Goal: Navigation & Orientation: Find specific page/section

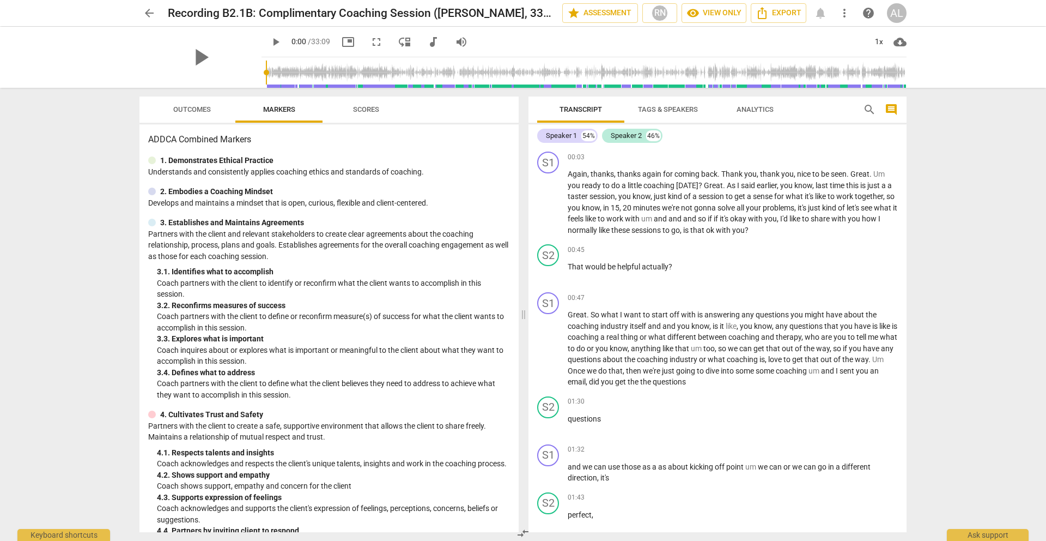
click at [149, 10] on span "arrow_back" at bounding box center [149, 13] width 13 height 13
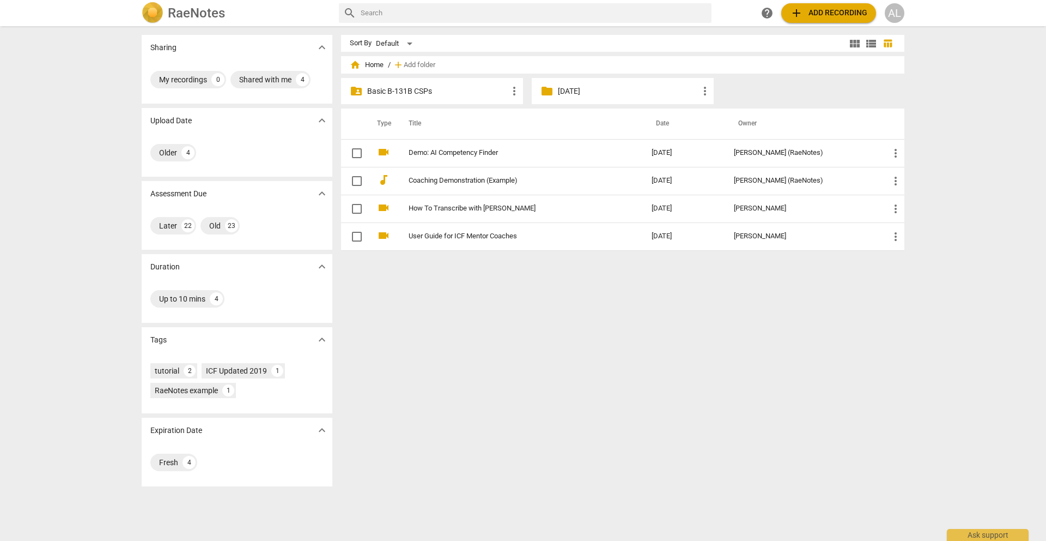
click at [424, 89] on p "Basic B-131B CSPs" at bounding box center [437, 91] width 141 height 11
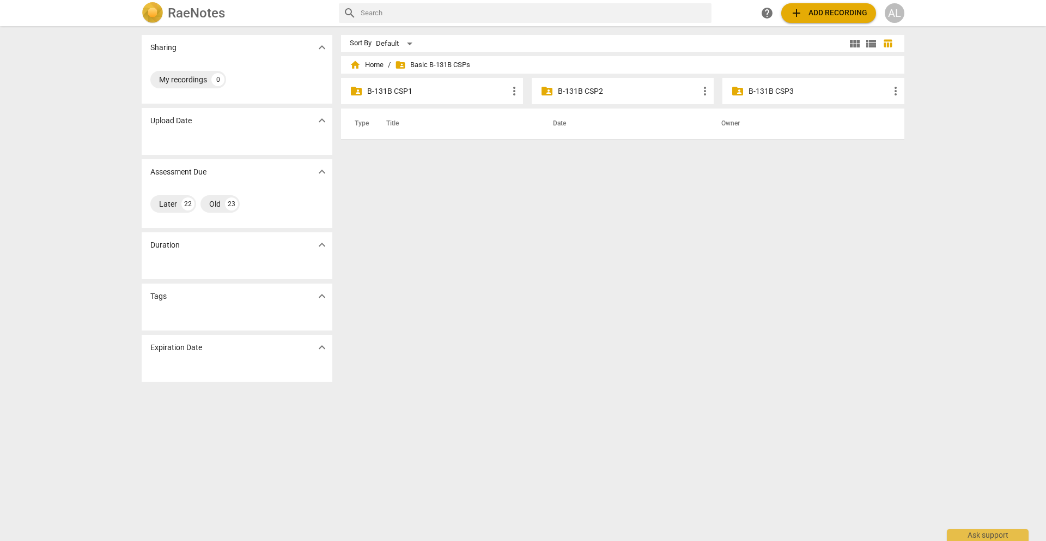
click at [564, 89] on p "B-131B CSP2" at bounding box center [628, 91] width 141 height 11
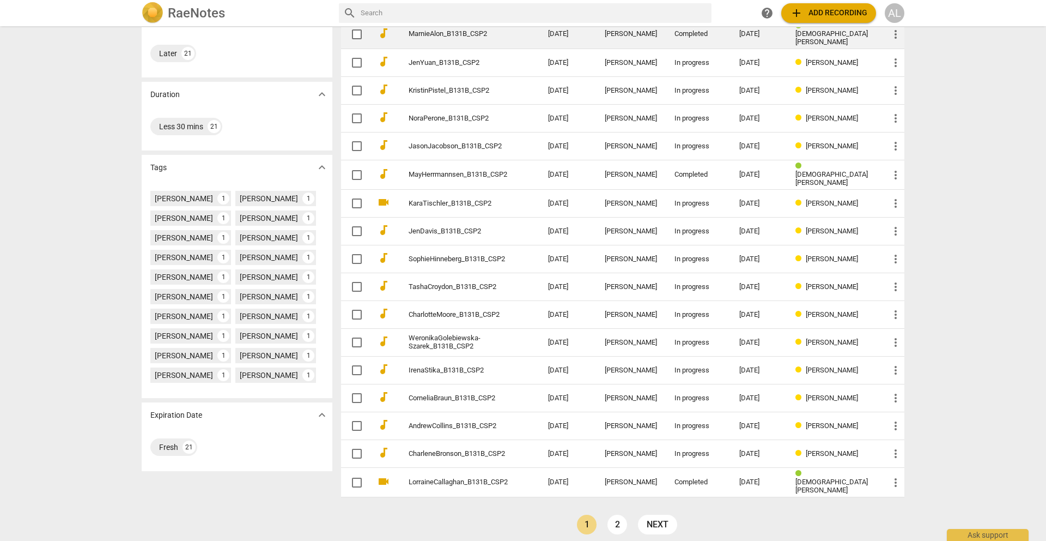
scroll to position [177, 0]
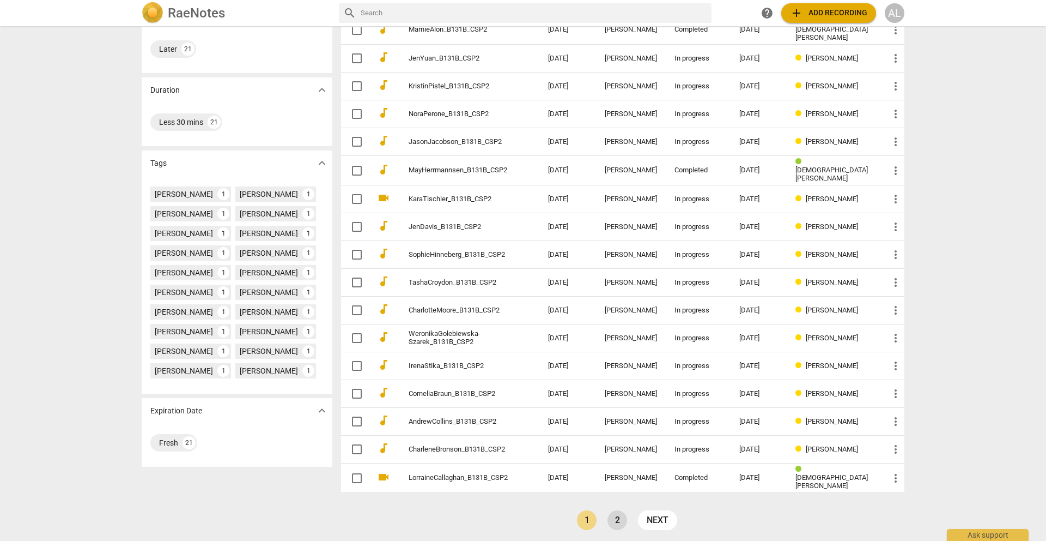
click at [611, 518] on link "2" at bounding box center [618, 520] width 20 height 20
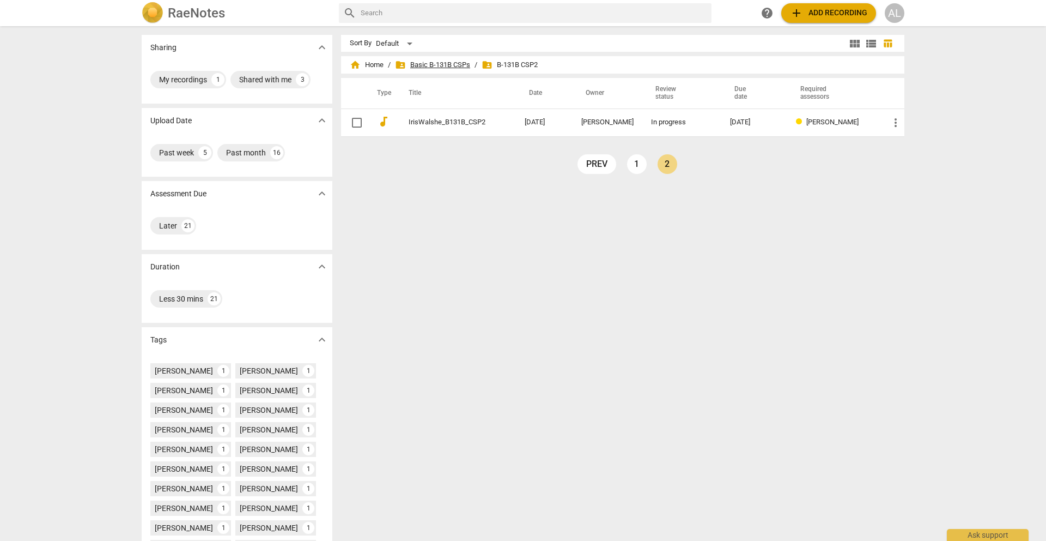
click at [424, 62] on span "folder_shared Basic B-131B CSPs" at bounding box center [432, 64] width 75 height 11
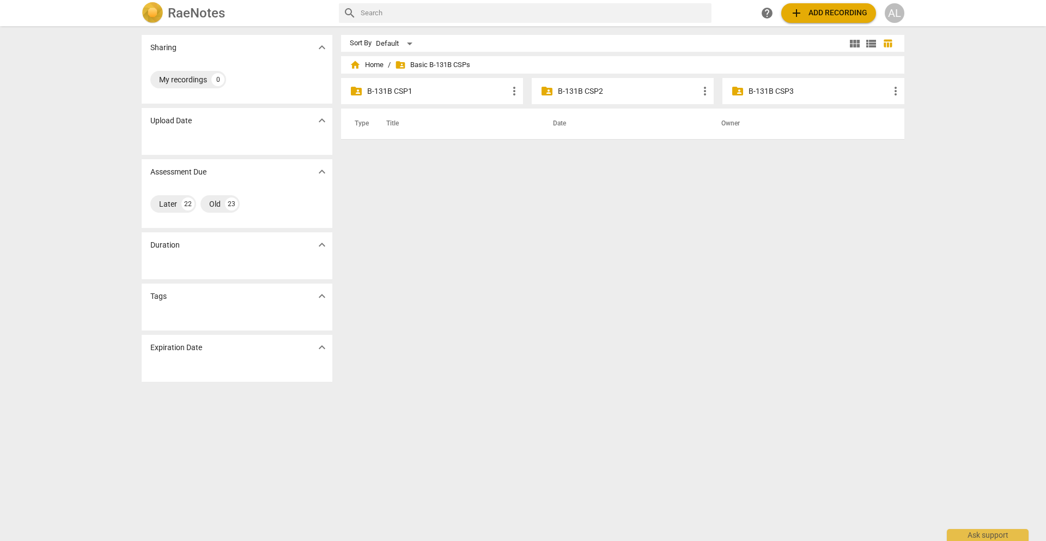
click at [387, 88] on p "B-131B CSP1" at bounding box center [437, 91] width 141 height 11
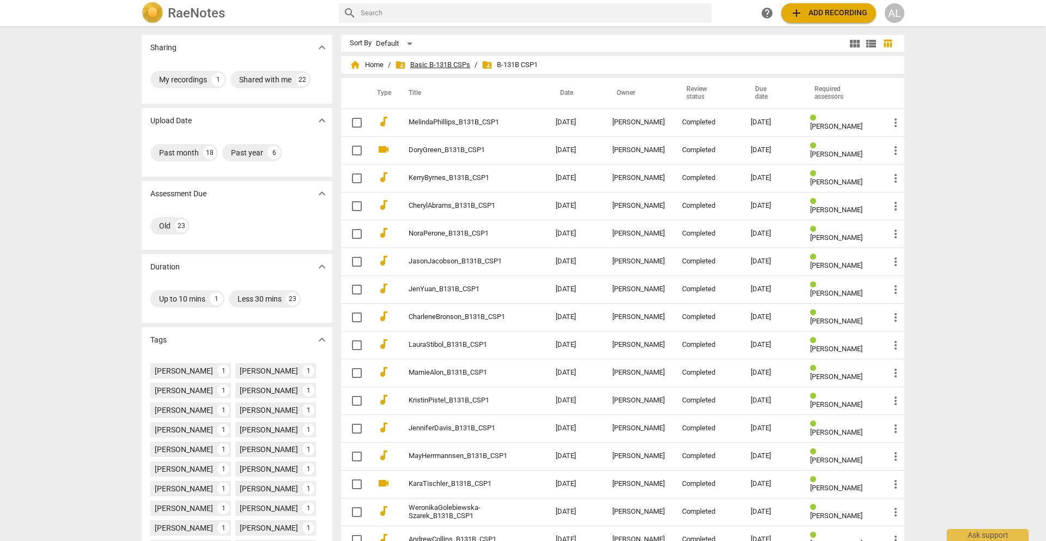
click at [415, 63] on span "folder_shared Basic B-131B CSPs" at bounding box center [432, 64] width 75 height 11
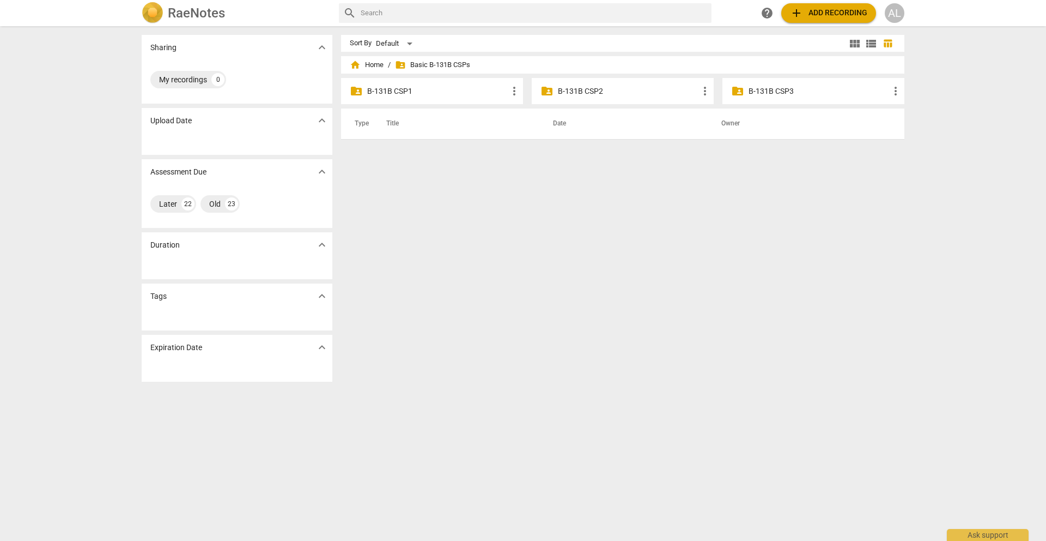
click at [585, 87] on p "B-131B CSP2" at bounding box center [628, 91] width 141 height 11
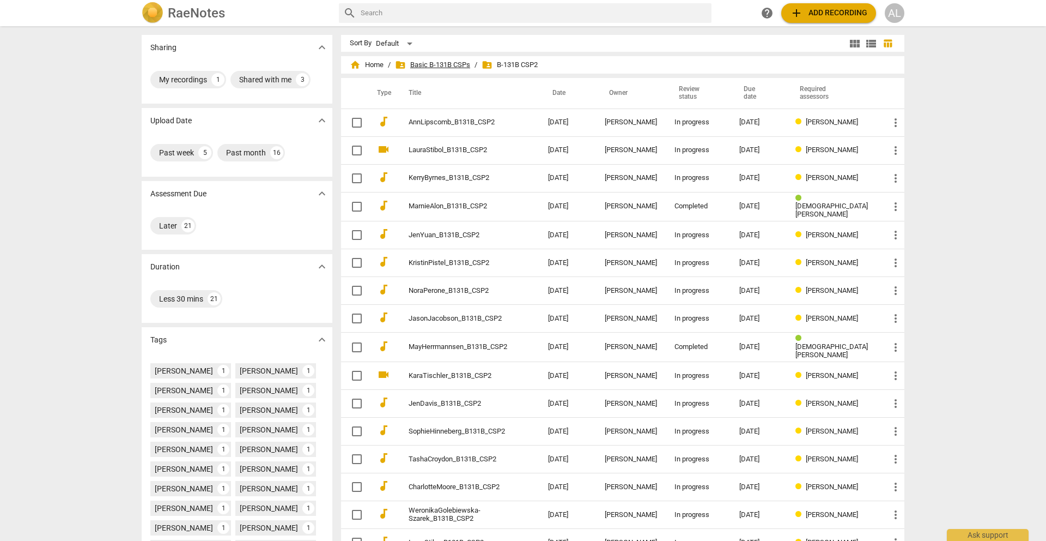
click at [435, 66] on span "folder_shared Basic B-131B CSPs" at bounding box center [432, 64] width 75 height 11
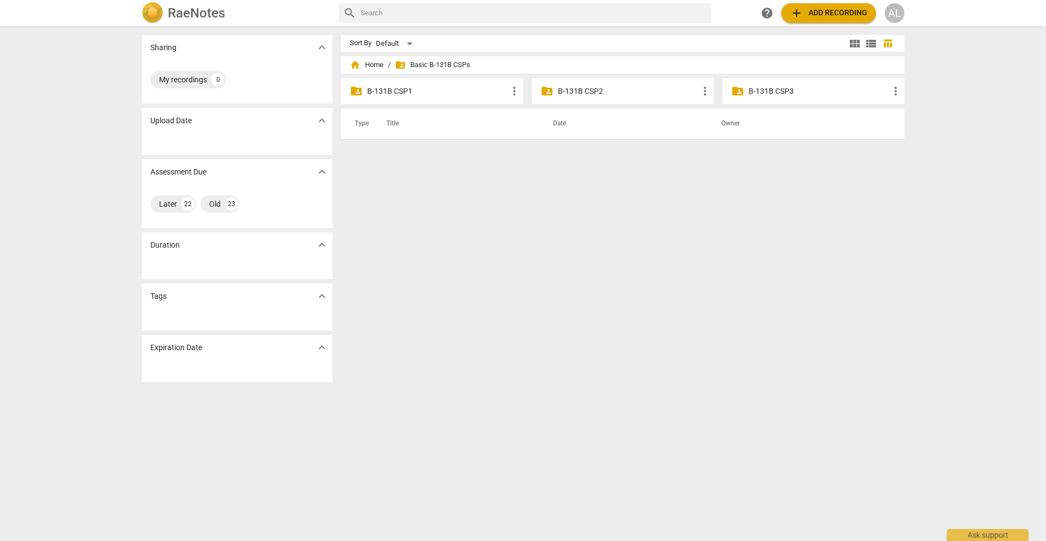
click at [399, 92] on p "B-131B CSP1" at bounding box center [437, 91] width 141 height 11
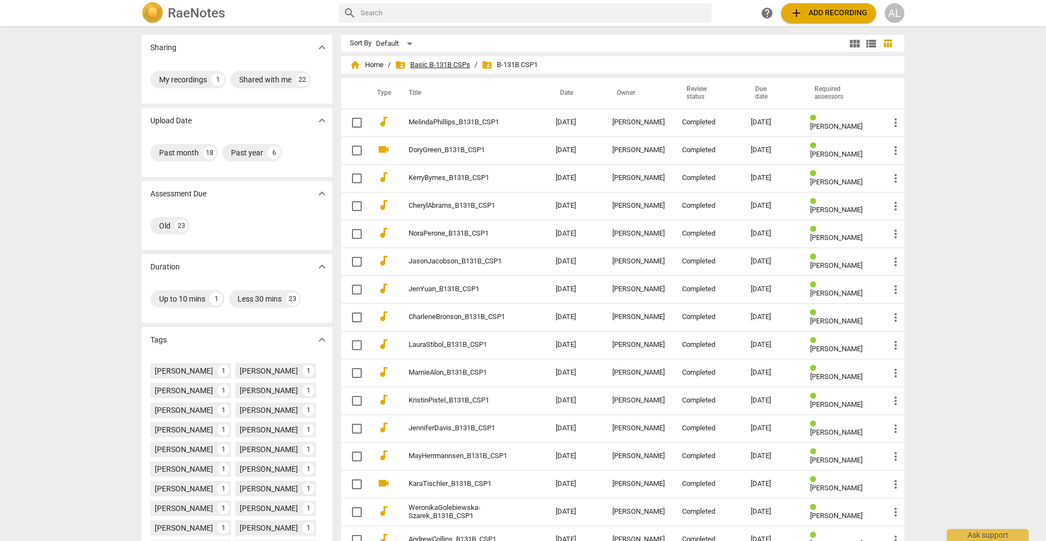
click at [458, 62] on span "folder_shared Basic B-131B CSPs" at bounding box center [432, 64] width 75 height 11
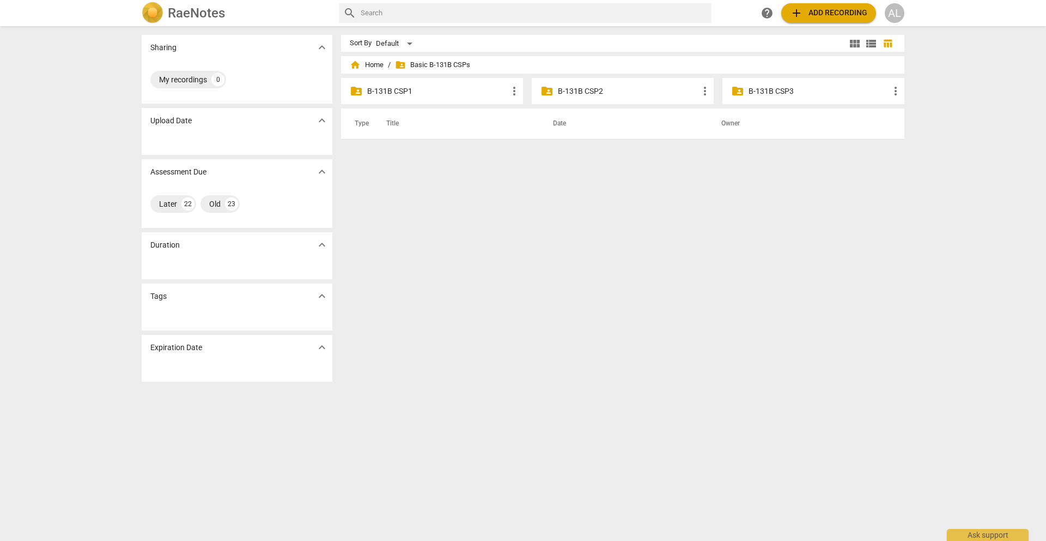
click at [558, 88] on p "B-131B CSP2" at bounding box center [628, 91] width 141 height 11
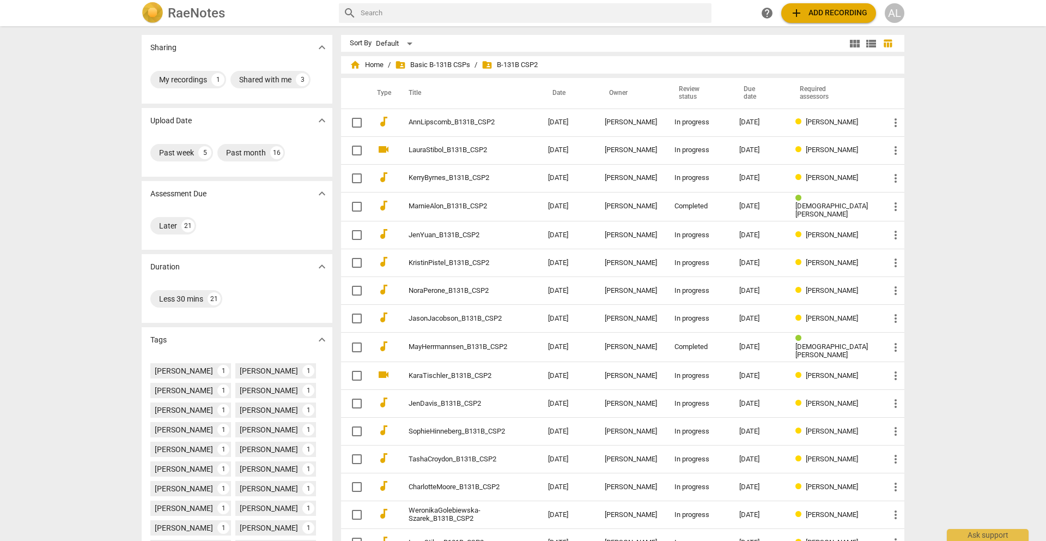
click at [164, 10] on div "RaeNotes" at bounding box center [236, 13] width 189 height 22
